Goal: Information Seeking & Learning: Check status

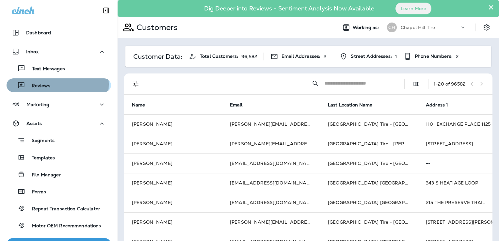
click at [56, 85] on div "Reviews" at bounding box center [58, 85] width 99 height 10
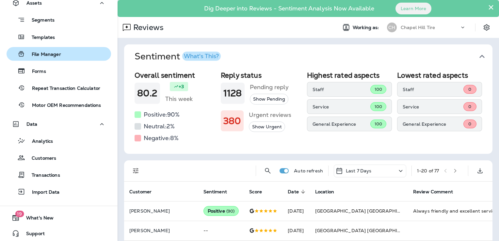
scroll to position [123, 0]
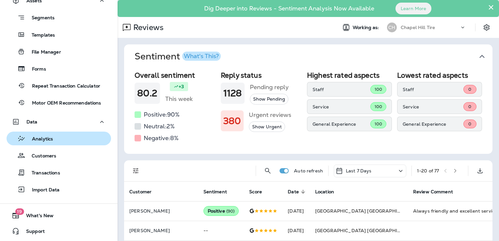
click at [60, 141] on div "Analytics" at bounding box center [58, 139] width 99 height 10
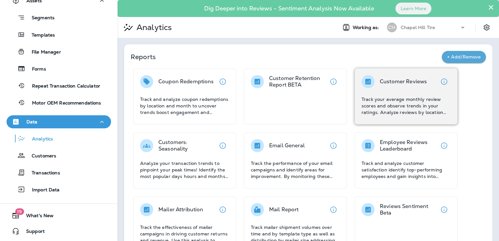
click at [395, 100] on p "Track your average monthly review scores and observe trends in your ratings. An…" at bounding box center [406, 106] width 89 height 20
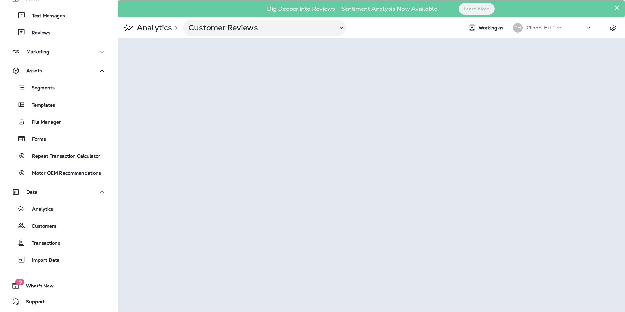
scroll to position [53, 0]
